Goal: Find specific fact: Find specific fact

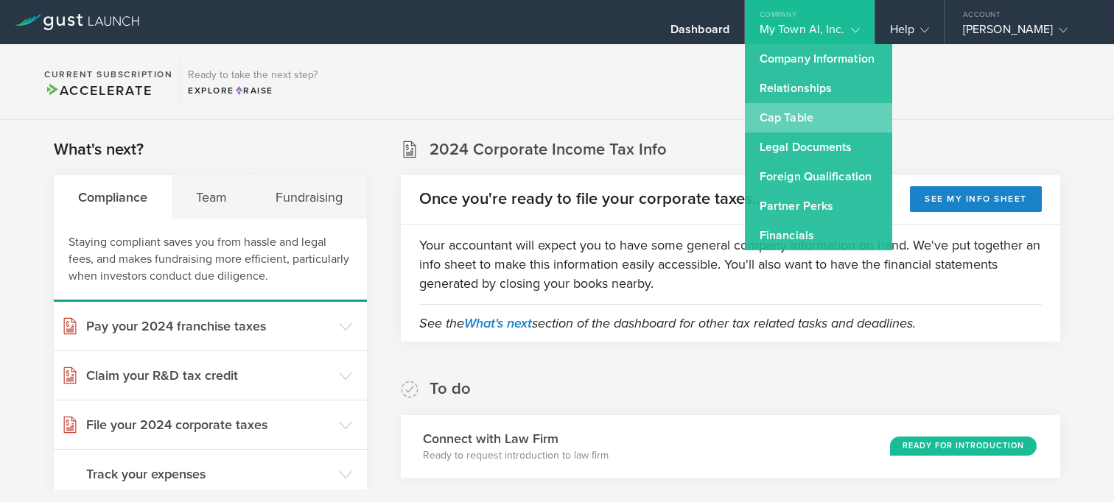
click at [801, 113] on link "Cap Table" at bounding box center [818, 117] width 147 height 29
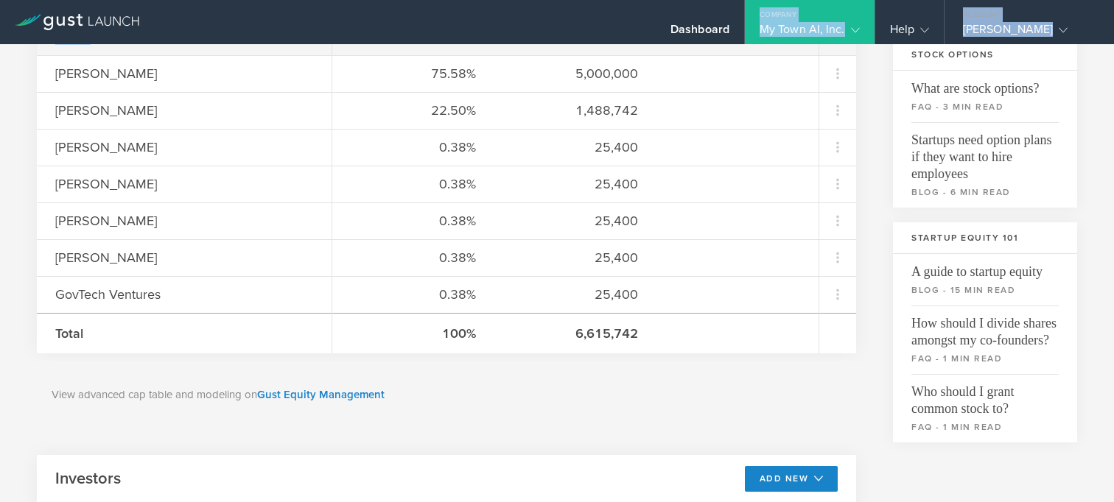
scroll to position [517, 0]
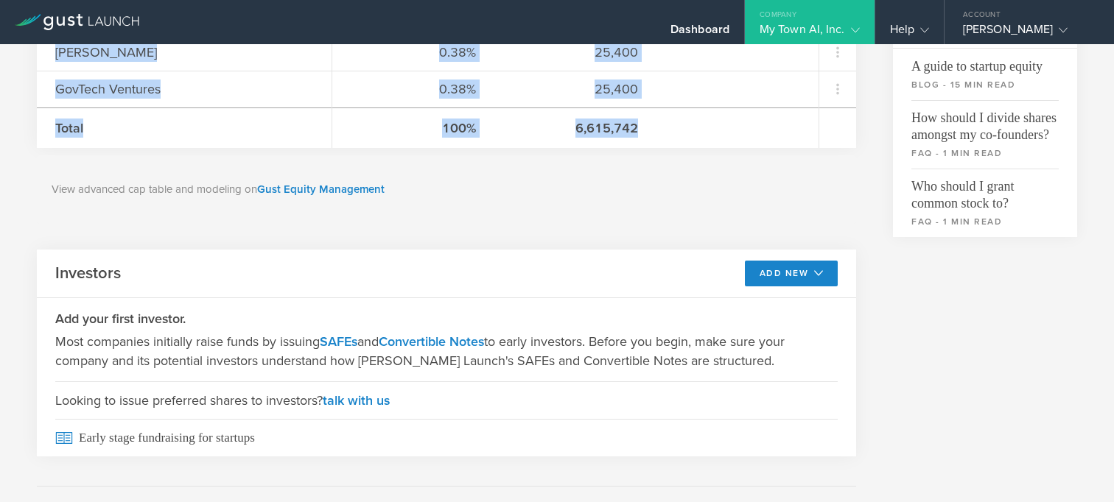
drag, startPoint x: 248, startPoint y: 223, endPoint x: 662, endPoint y: 133, distance: 424.4
copy div "[PERSON_NAME] [PERSON_NAME] [PERSON_NAME] [PERSON_NAME] [PERSON_NAME] [PERSON_N…"
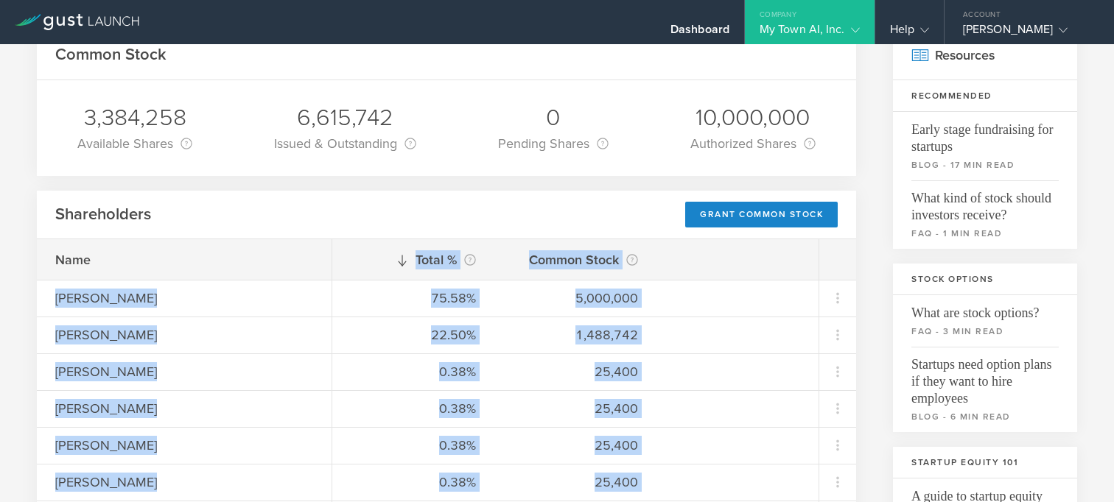
scroll to position [93, 0]
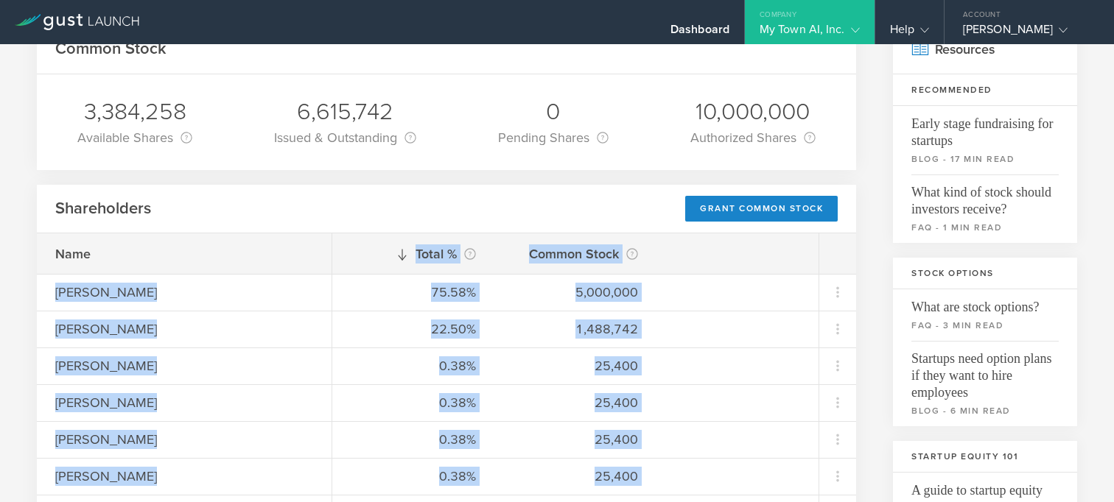
click at [766, 273] on div "Total % This is the percentage of each shareholder’s ownership, relative to the…" at bounding box center [575, 254] width 486 height 41
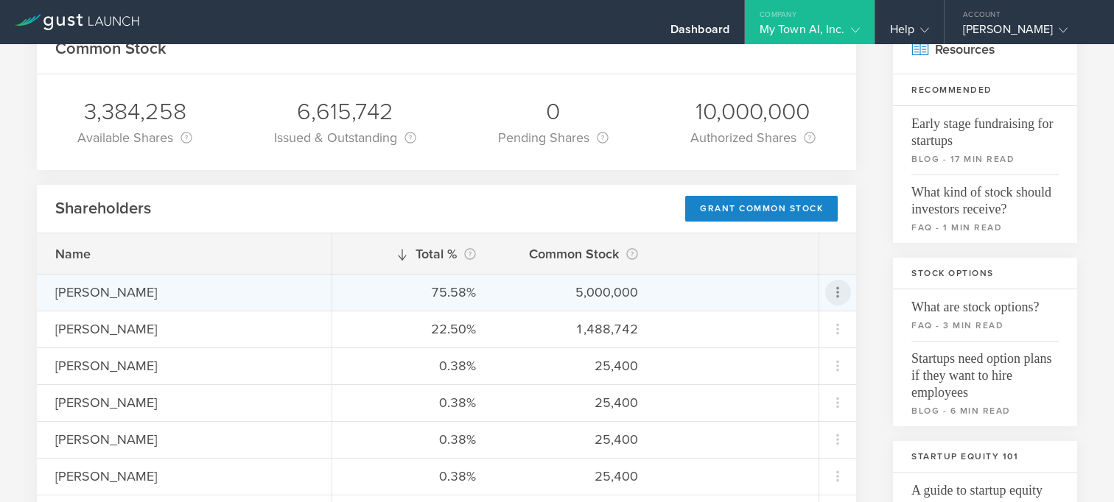
click at [840, 293] on icon at bounding box center [838, 293] width 18 height 18
click at [782, 269] on md-backdrop at bounding box center [557, 251] width 1114 height 502
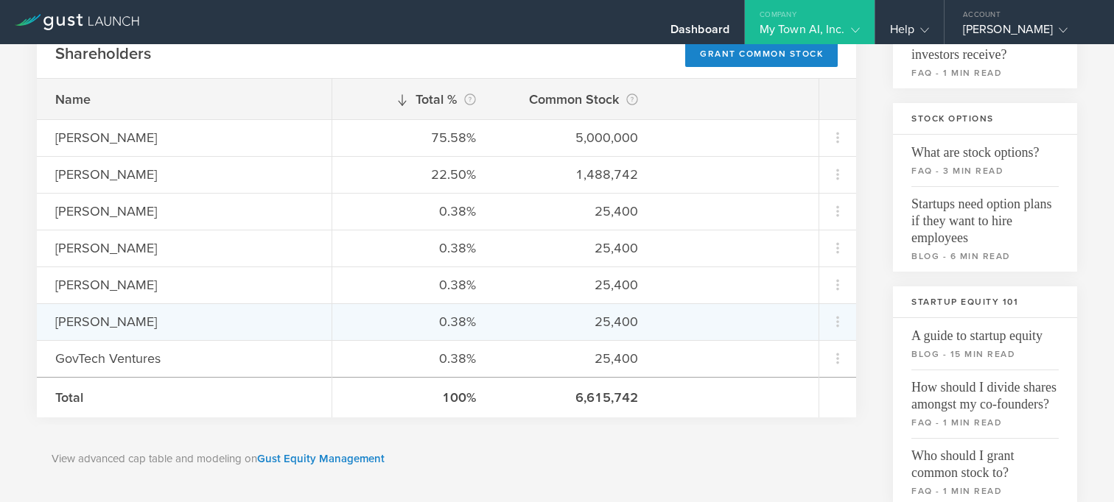
scroll to position [246, 0]
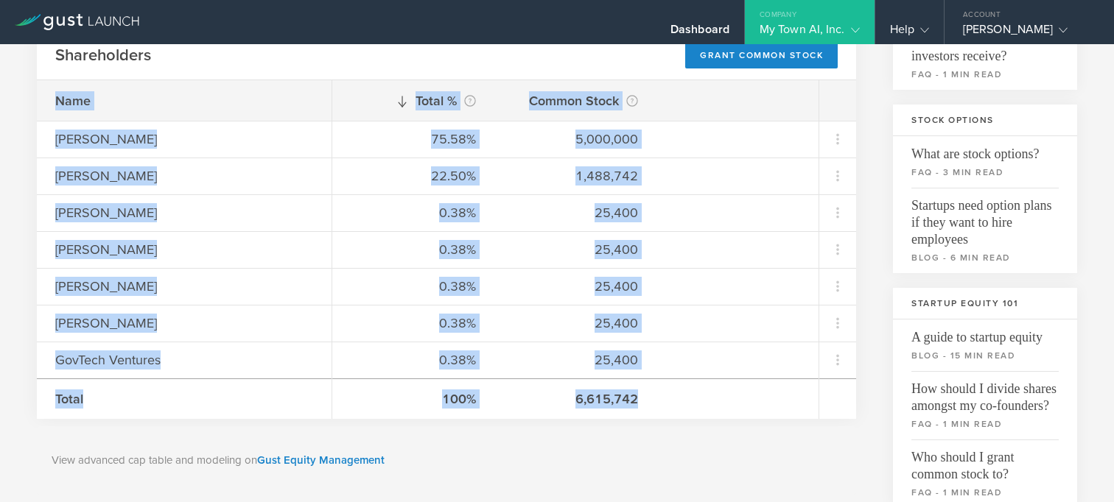
drag, startPoint x: 25, startPoint y: 91, endPoint x: 645, endPoint y: 400, distance: 693.1
click at [645, 400] on div "Cap Table Common Stock 3,384,258 Available Shares This is the number of shares …" at bounding box center [557, 437] width 1114 height 1279
copy div "Name [PERSON_NAME] [PERSON_NAME] [PERSON_NAME] [PERSON_NAME] [PERSON_NAME] [PER…"
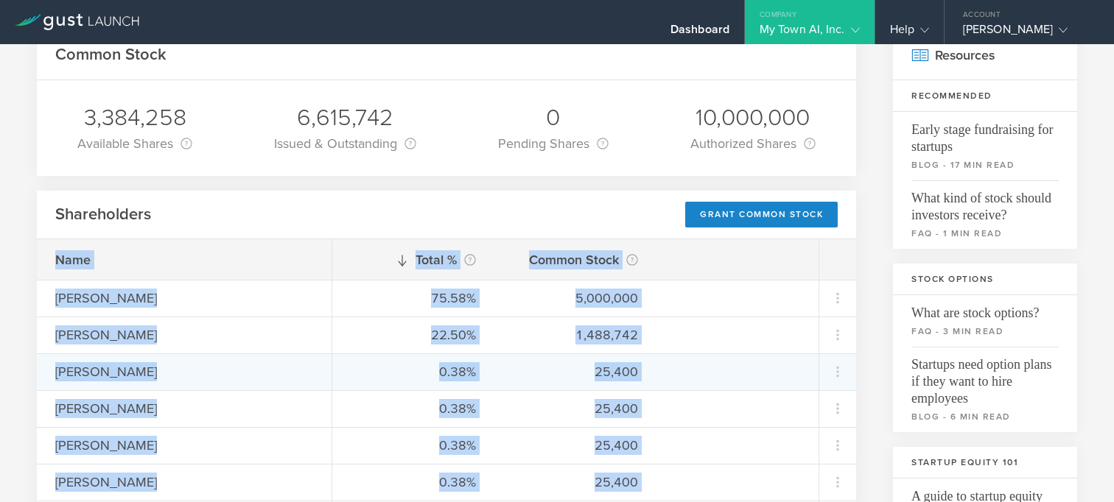
scroll to position [85, 0]
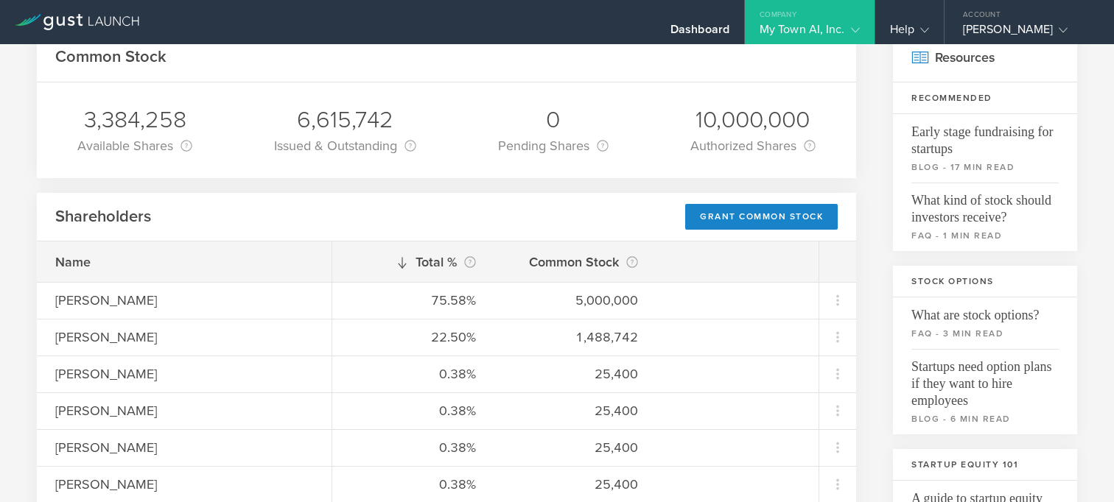
click at [315, 178] on div "6,615,742 Issued & Outstanding This is the number of shares that are currently …" at bounding box center [345, 131] width 164 height 96
drag, startPoint x: 200, startPoint y: 113, endPoint x: 86, endPoint y: 113, distance: 114.2
click at [86, 113] on div "3,384,258 Available Shares This is the number of shares that the company has av…" at bounding box center [134, 131] width 137 height 96
copy div "3,384,258"
